Goal: Task Accomplishment & Management: Manage account settings

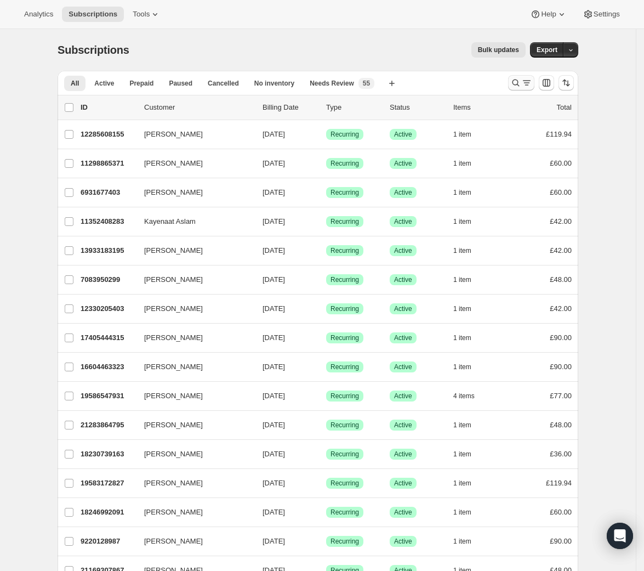
click at [526, 81] on icon "Search and filter results" at bounding box center [526, 82] width 11 height 11
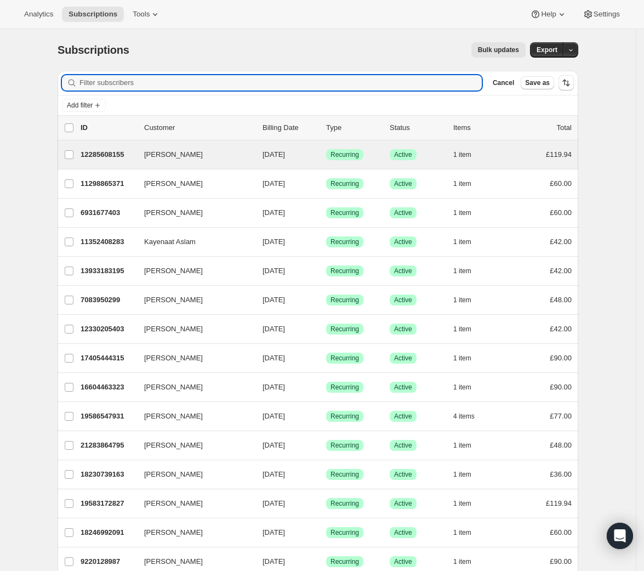
paste input "[EMAIL_ADDRESS][DOMAIN_NAME]"
type input "[EMAIL_ADDRESS][DOMAIN_NAME]"
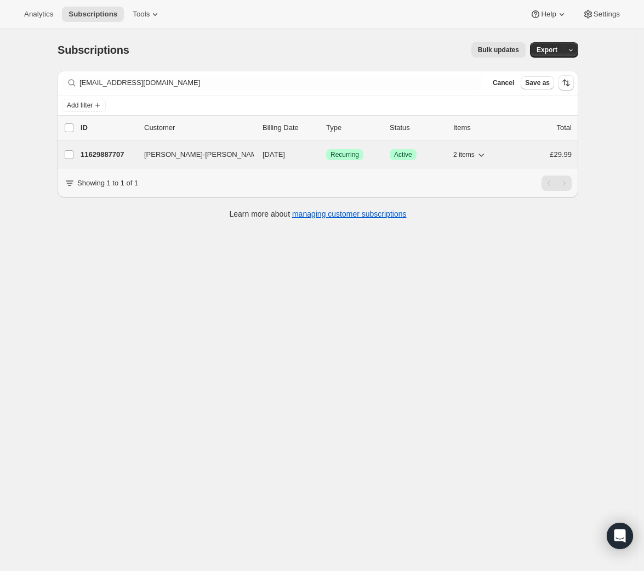
click at [354, 152] on span "Recurring" at bounding box center [345, 154] width 29 height 9
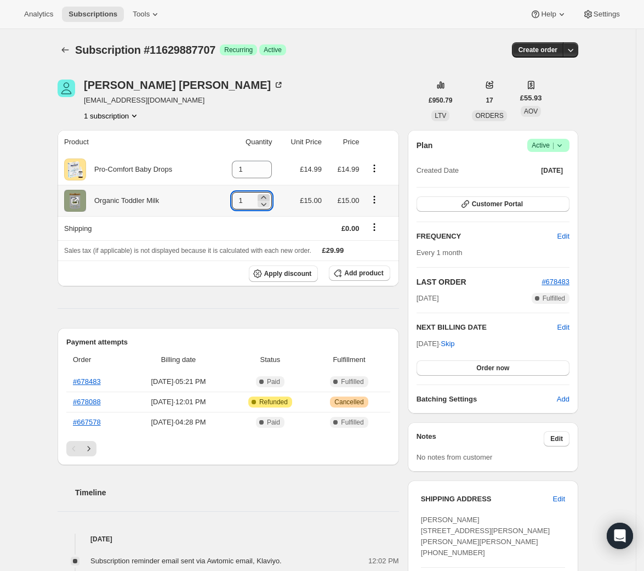
click at [266, 195] on icon at bounding box center [263, 197] width 11 height 11
type input "2"
click at [510, 204] on span "Customer Portal" at bounding box center [497, 204] width 51 height 9
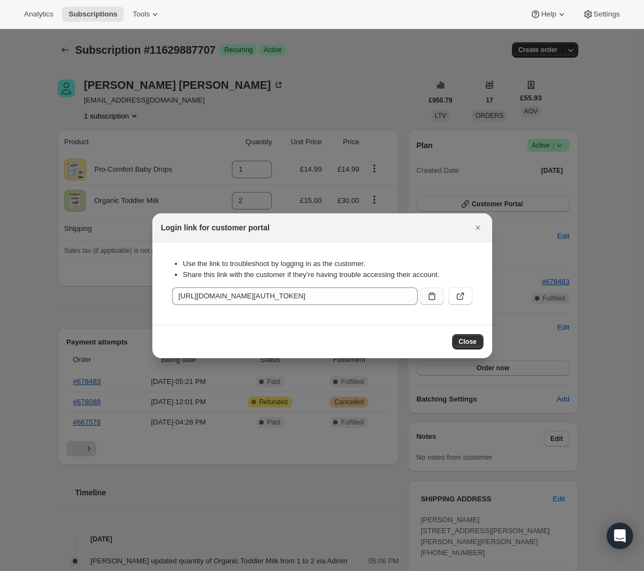
click at [433, 293] on icon ":rei:" at bounding box center [432, 296] width 11 height 11
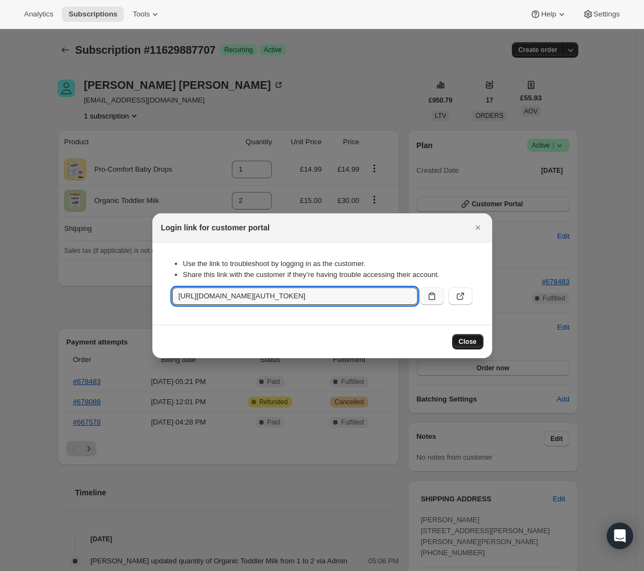
click at [466, 338] on span "Close" at bounding box center [468, 341] width 18 height 9
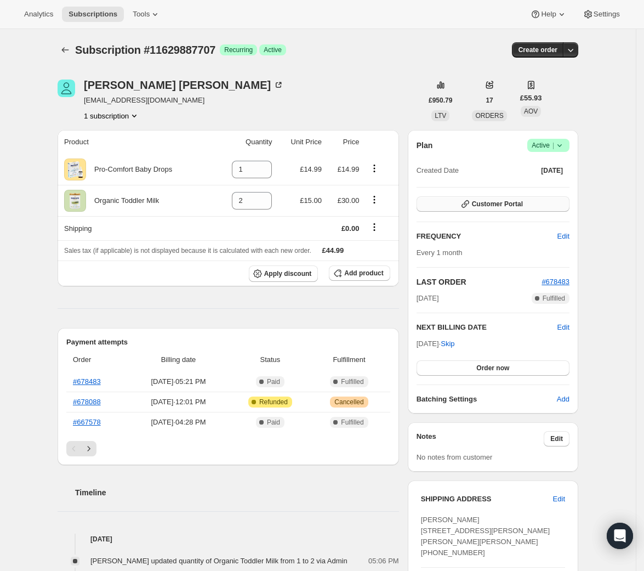
click at [480, 208] on button "Customer Portal" at bounding box center [493, 203] width 153 height 15
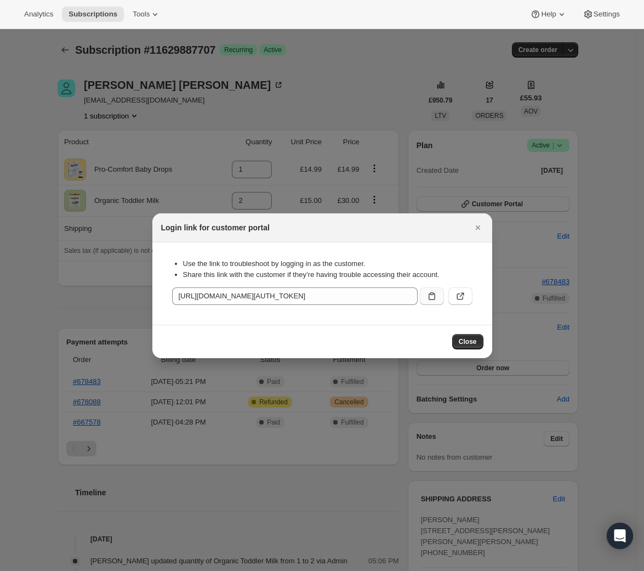
click at [431, 298] on icon ":rei:" at bounding box center [432, 296] width 11 height 11
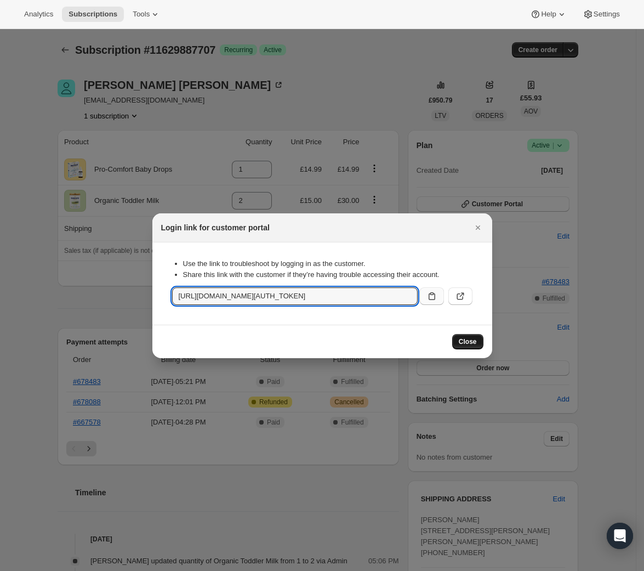
click at [461, 334] on button "Close" at bounding box center [467, 341] width 31 height 15
